Goal: Information Seeking & Learning: Learn about a topic

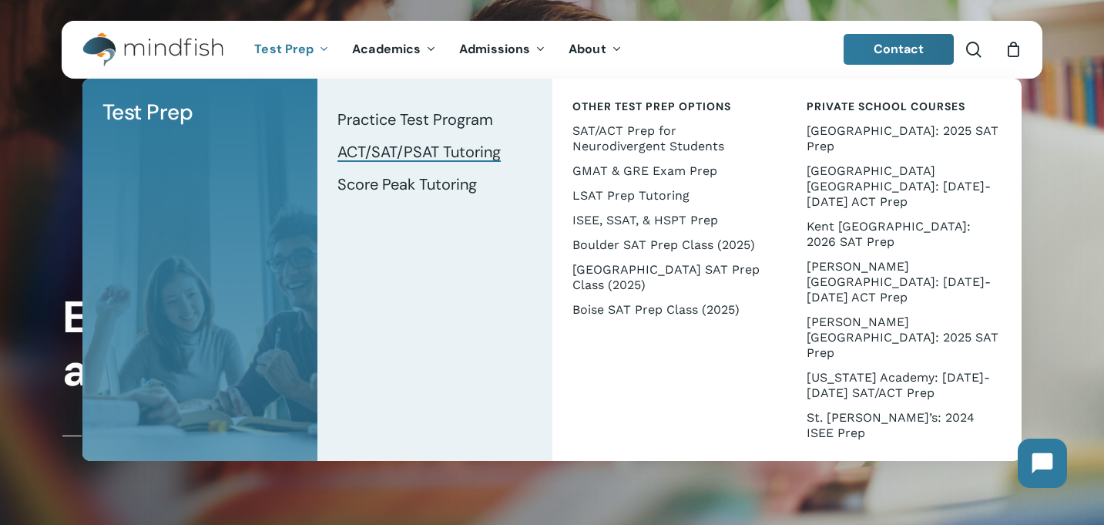
click at [394, 155] on span "ACT/SAT/PSAT Tutoring" at bounding box center [418, 152] width 163 height 20
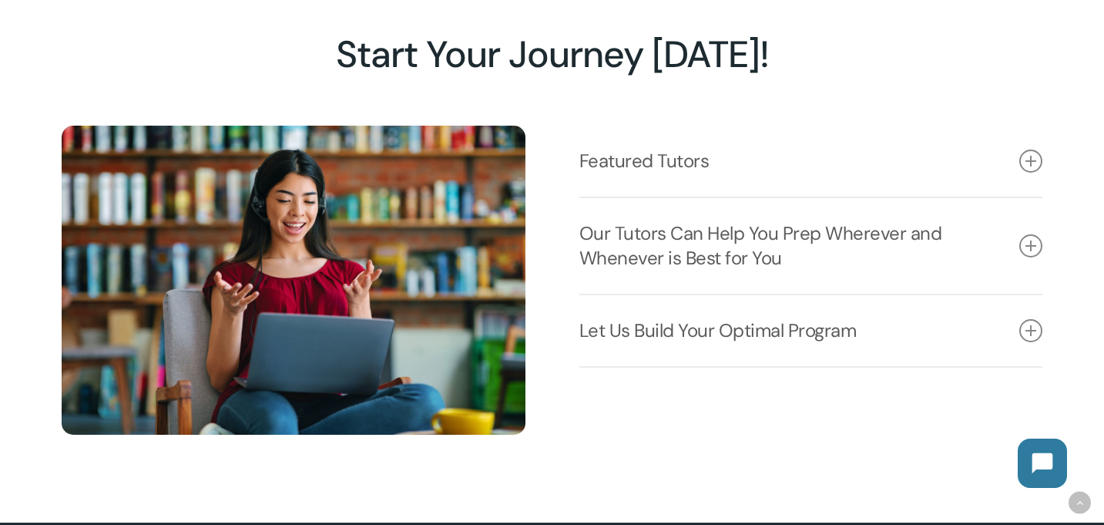
scroll to position [1870, 0]
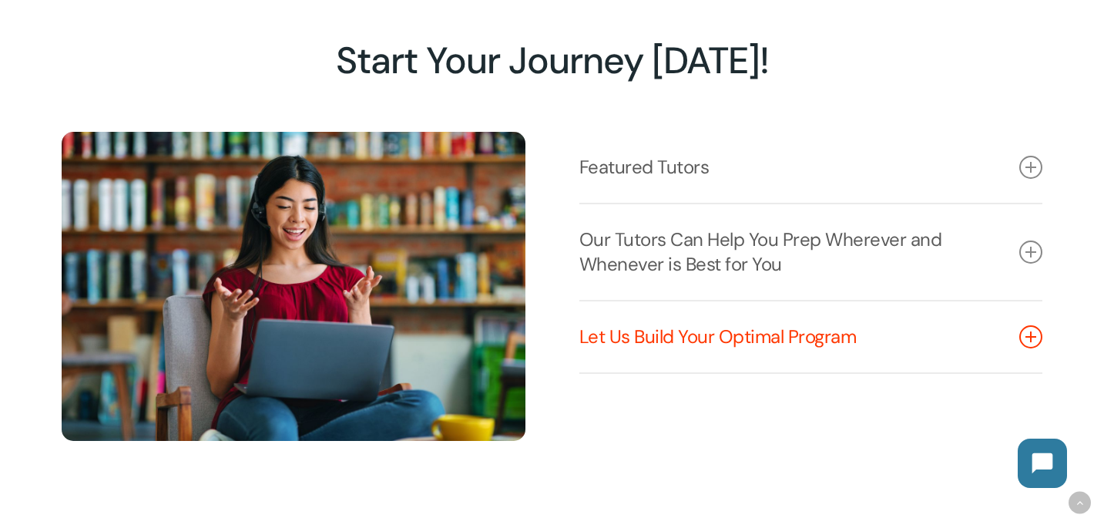
click at [736, 331] on link "Let Us Build Your Optimal Program" at bounding box center [811, 336] width 464 height 71
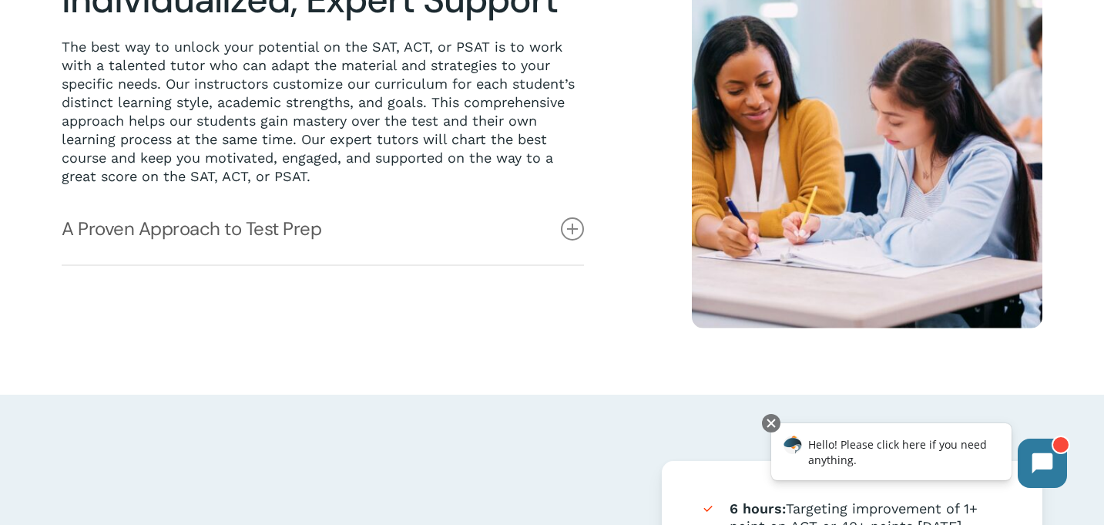
scroll to position [0, 0]
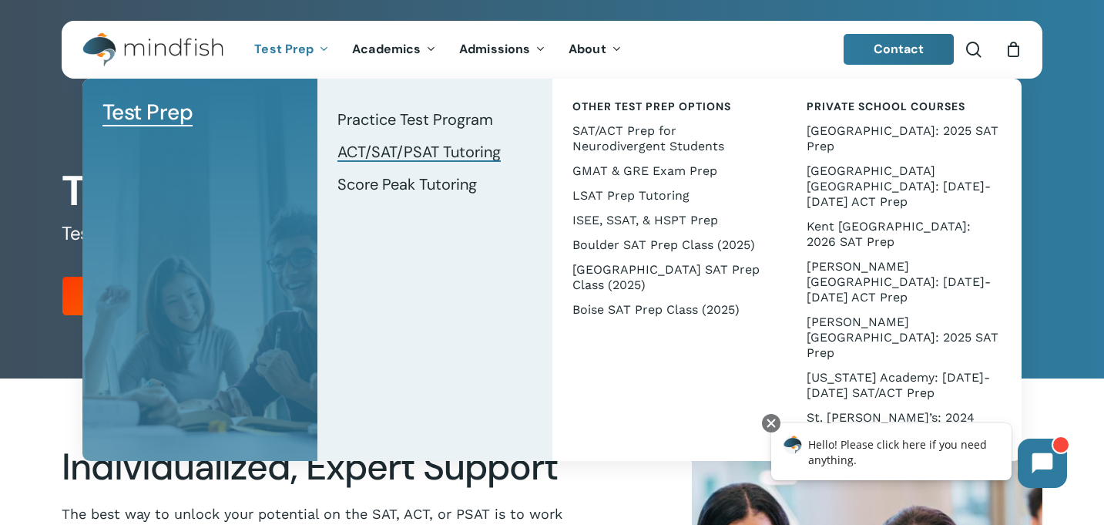
click at [184, 115] on span "Test Prep" at bounding box center [147, 112] width 91 height 29
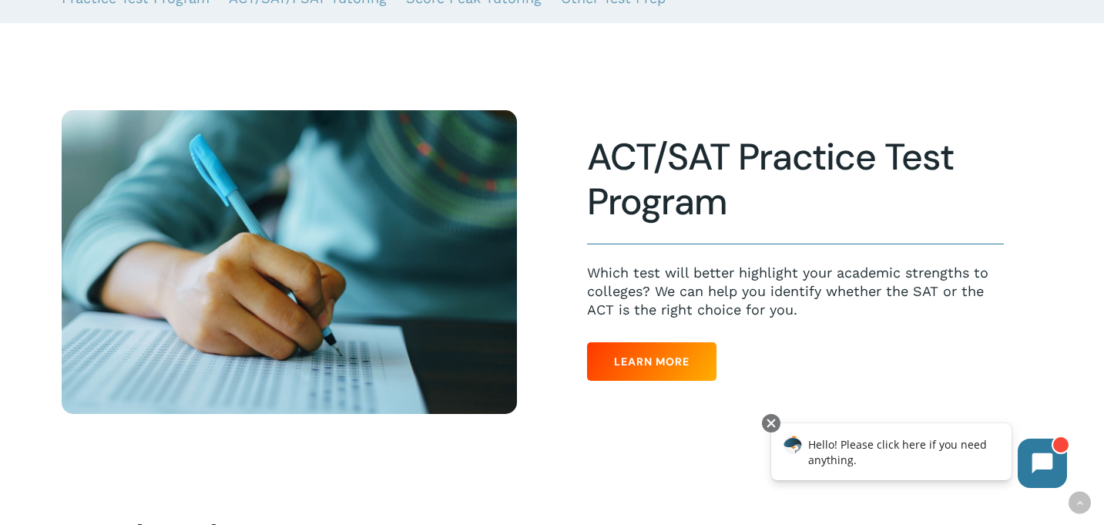
scroll to position [277, 0]
